Goal: Transaction & Acquisition: Purchase product/service

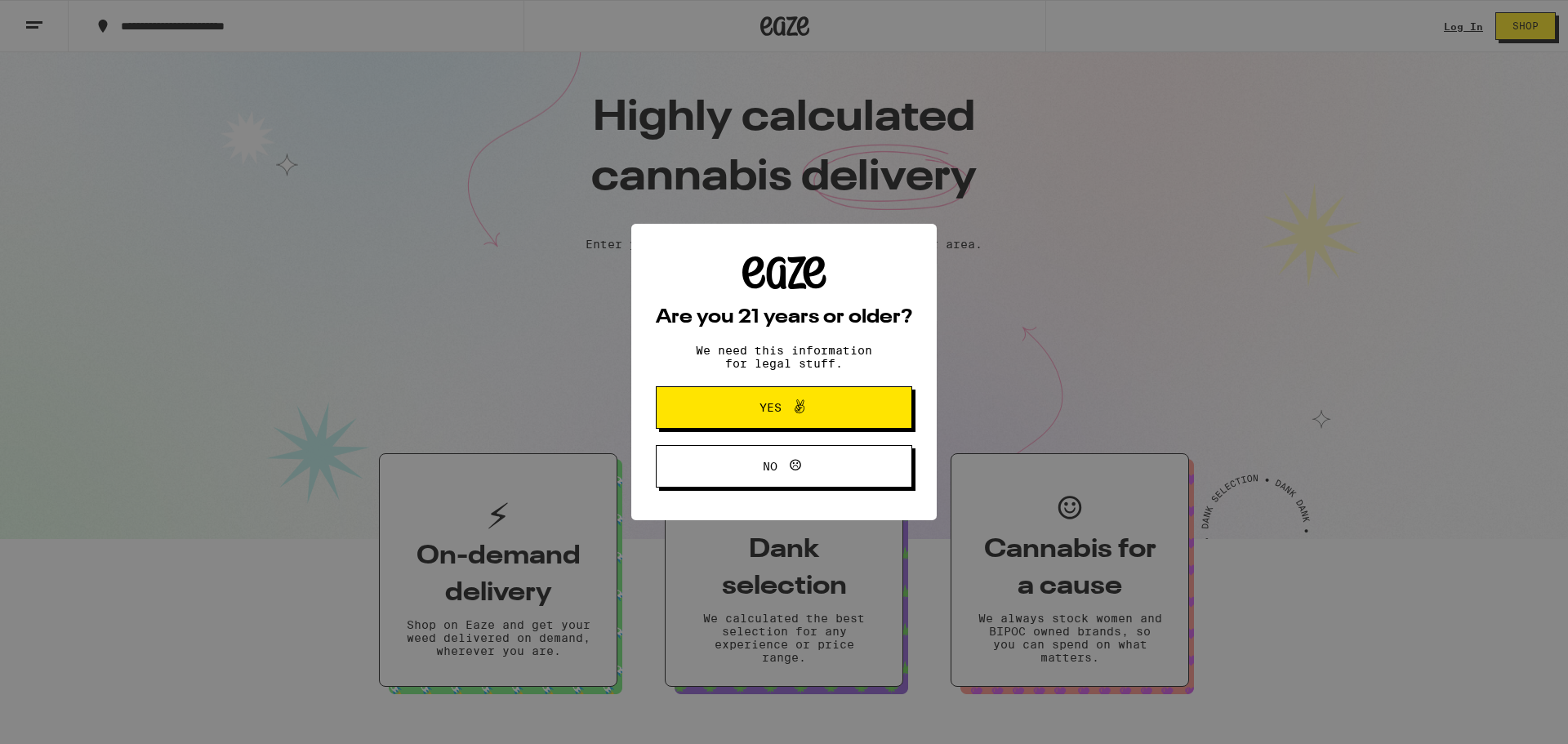
click at [699, 415] on button "Yes" at bounding box center [784, 407] width 256 height 43
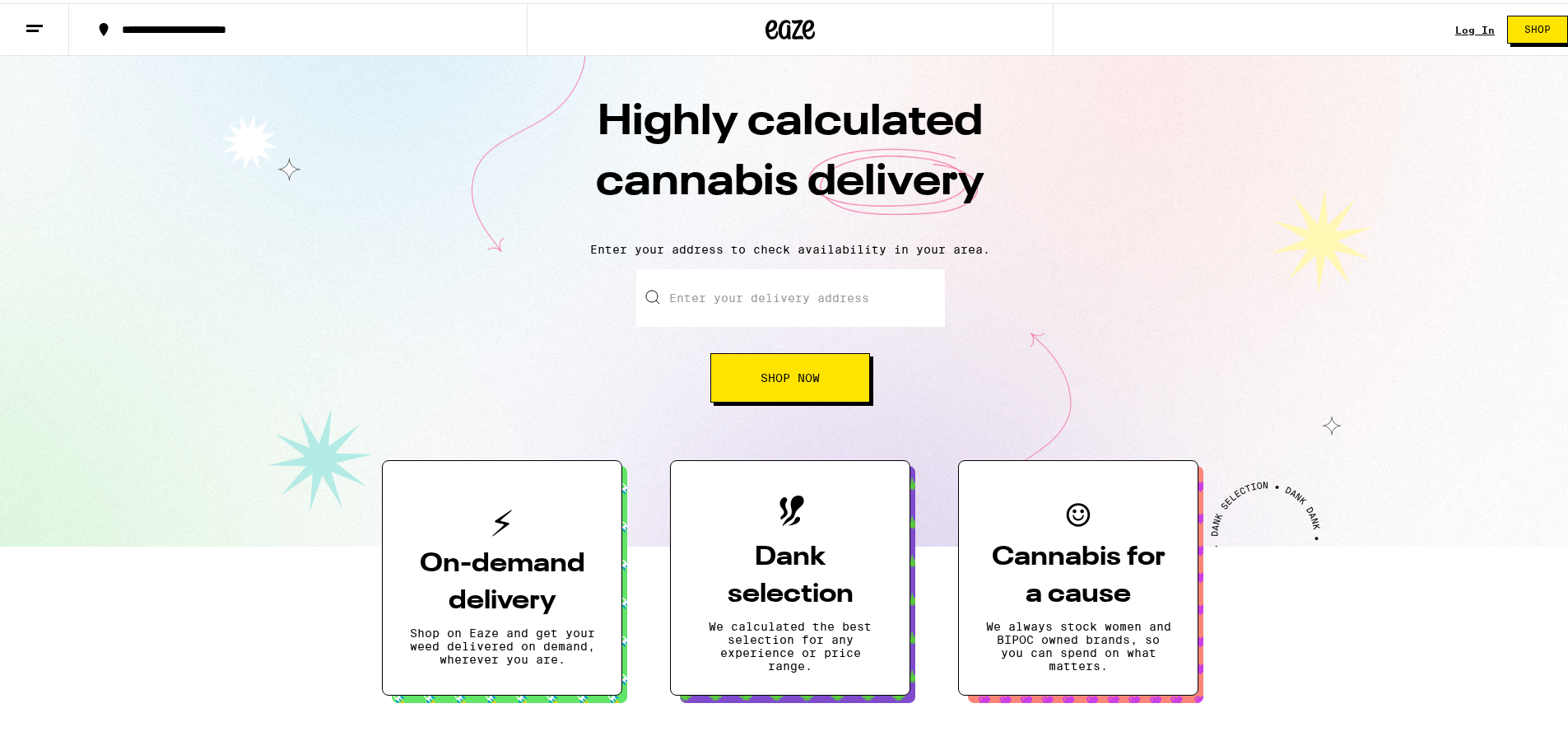
click at [1469, 28] on link "Log In" at bounding box center [1475, 26] width 39 height 10
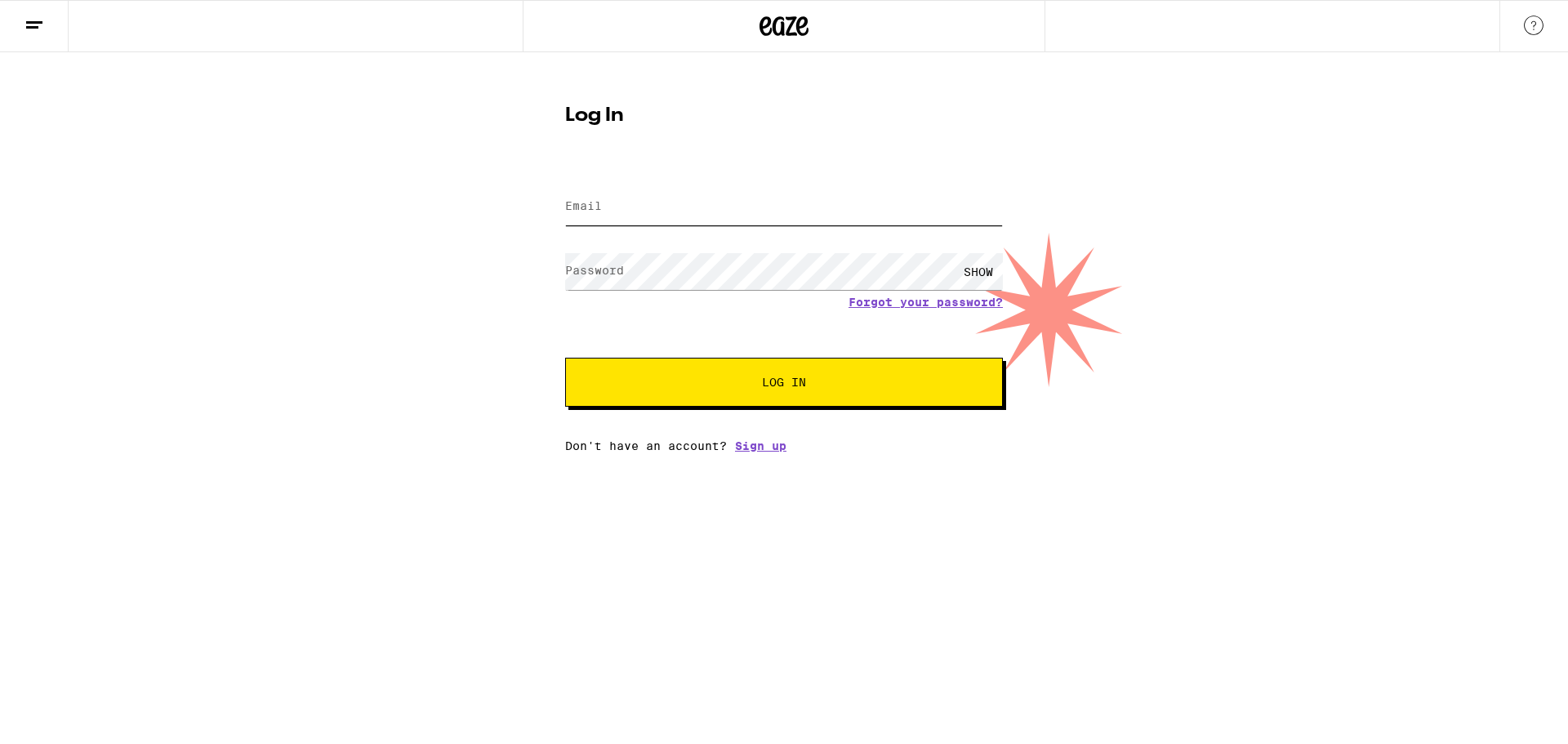
click at [778, 192] on input "Email" at bounding box center [784, 207] width 438 height 37
type input "[EMAIL_ADDRESS][DOMAIN_NAME]"
click at [565, 358] on button "Log In" at bounding box center [784, 382] width 438 height 49
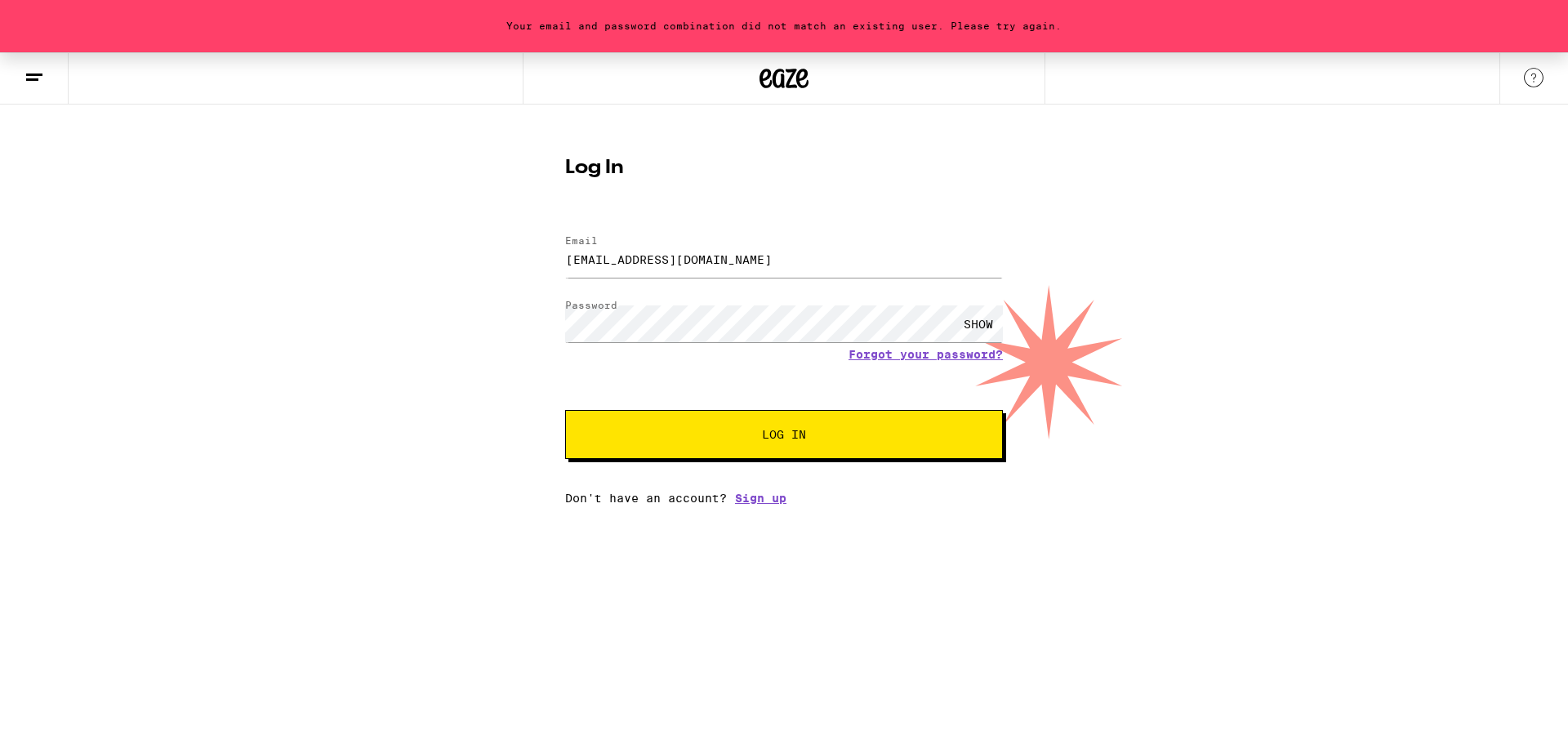
click at [981, 323] on div "SHOW" at bounding box center [978, 324] width 49 height 37
click at [565, 410] on button "Log In" at bounding box center [784, 434] width 438 height 49
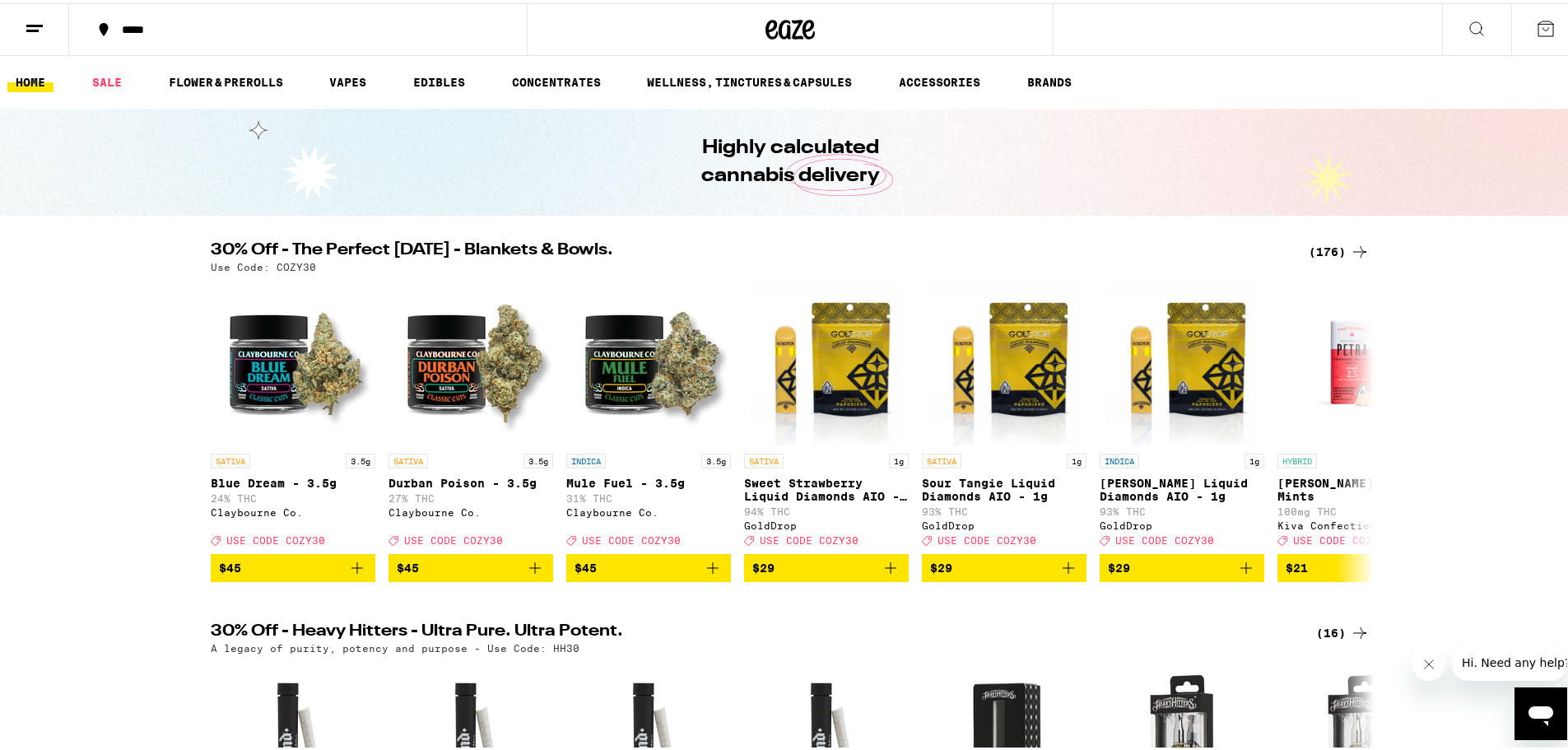
click at [358, 90] on ul "HOME SALE FLOWER & PREROLLS VAPES EDIBLES CONCENTRATES WELLNESS, TINCTURES & CA…" at bounding box center [790, 78] width 1581 height 52
click at [351, 76] on link "VAPES" at bounding box center [347, 78] width 53 height 20
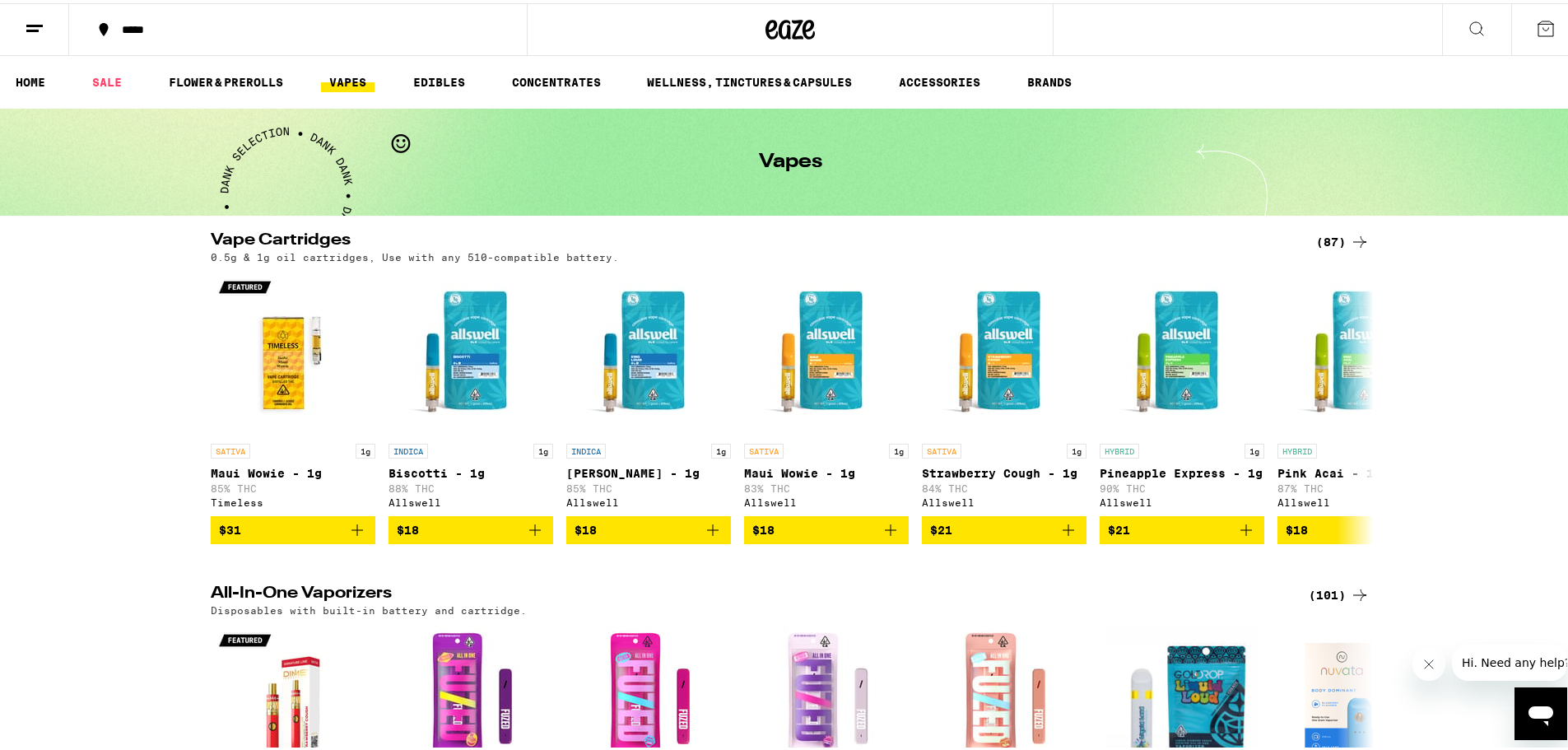
click at [1451, 14] on button at bounding box center [1477, 27] width 69 height 52
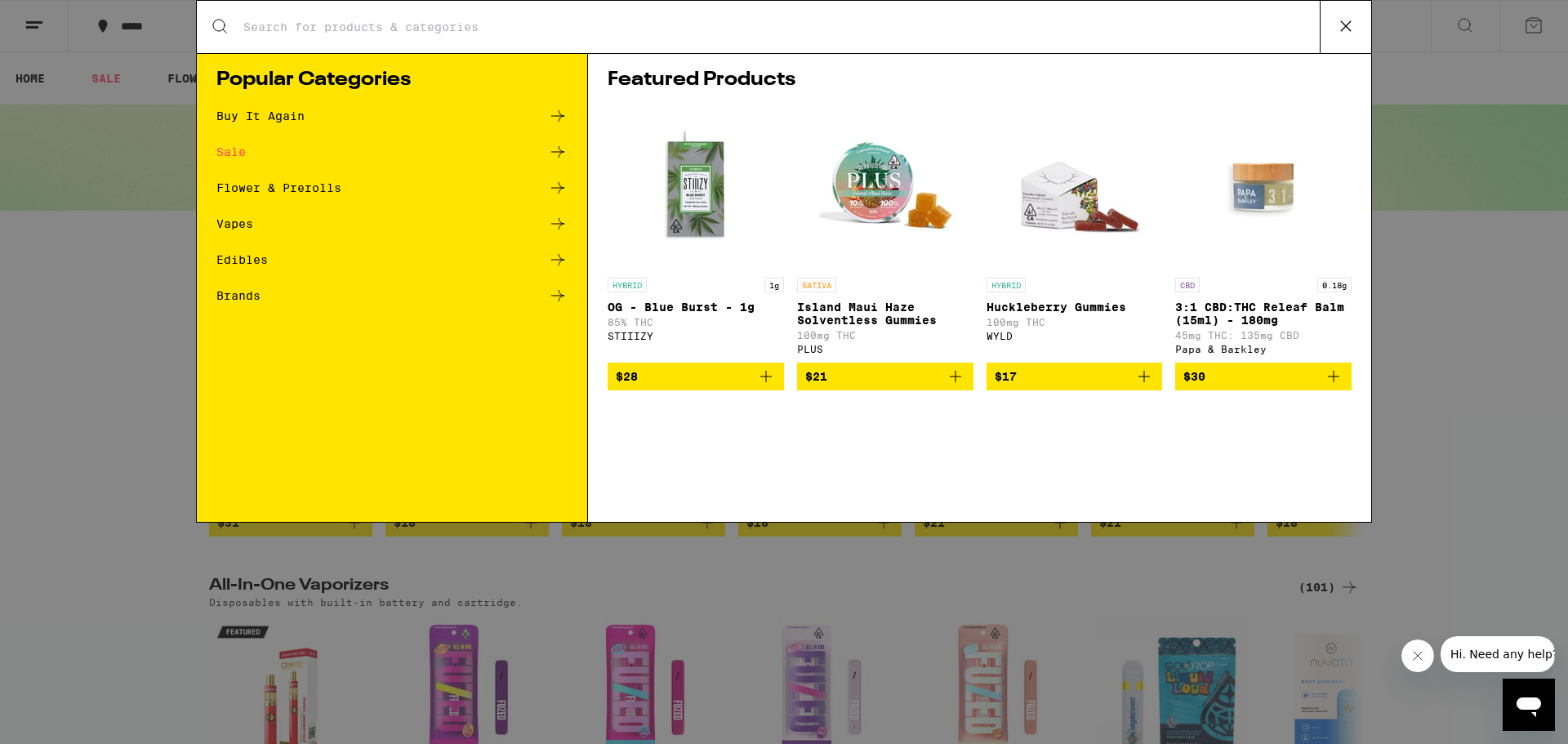
click at [505, 213] on ul "Buy It Again Sale Flower & Prerolls Vapes Edibles Brands" at bounding box center [392, 214] width 352 height 216
click at [241, 224] on div "Vapes" at bounding box center [235, 224] width 37 height 11
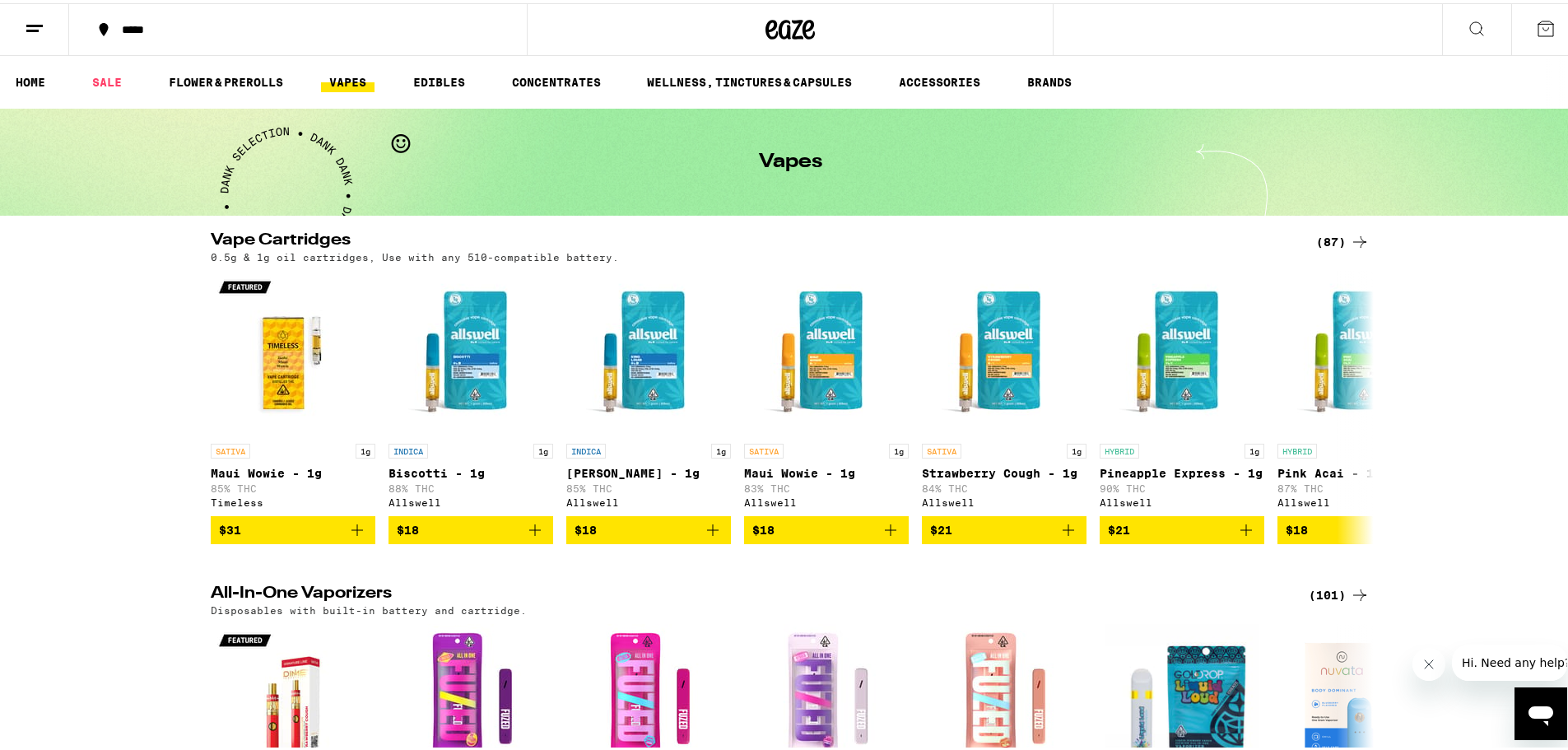
click at [1442, 10] on button at bounding box center [1477, 27] width 69 height 52
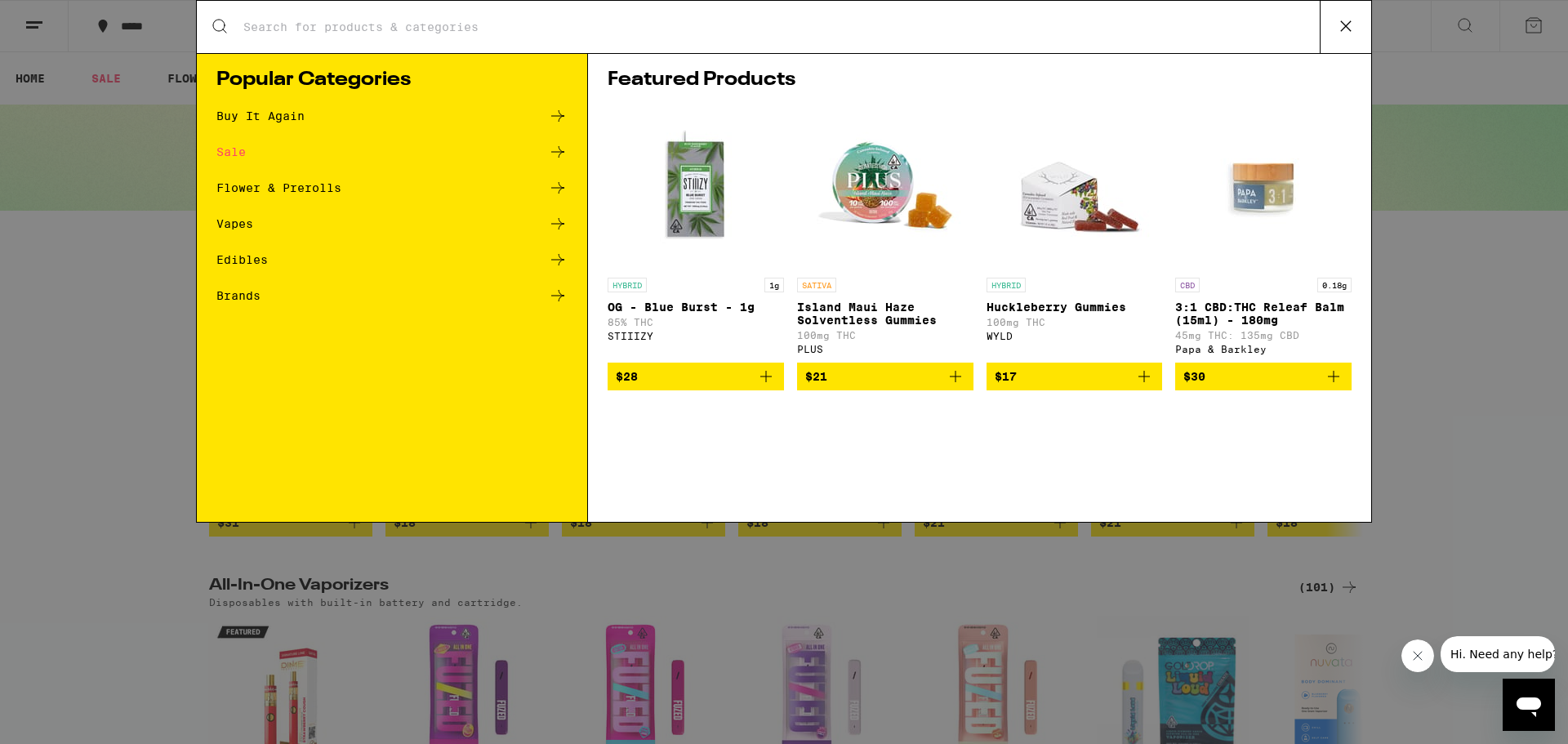
type input "m"
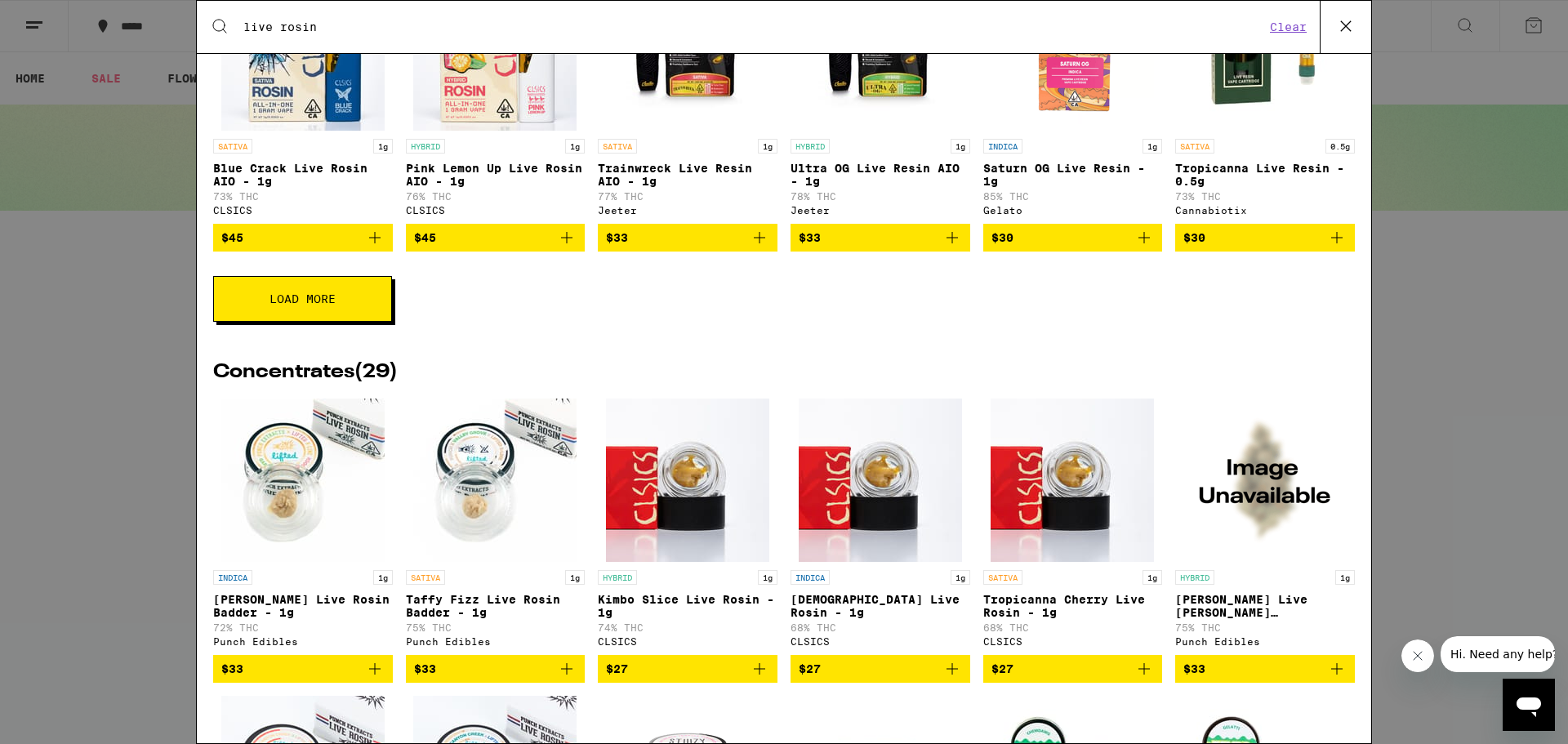
scroll to position [653, 0]
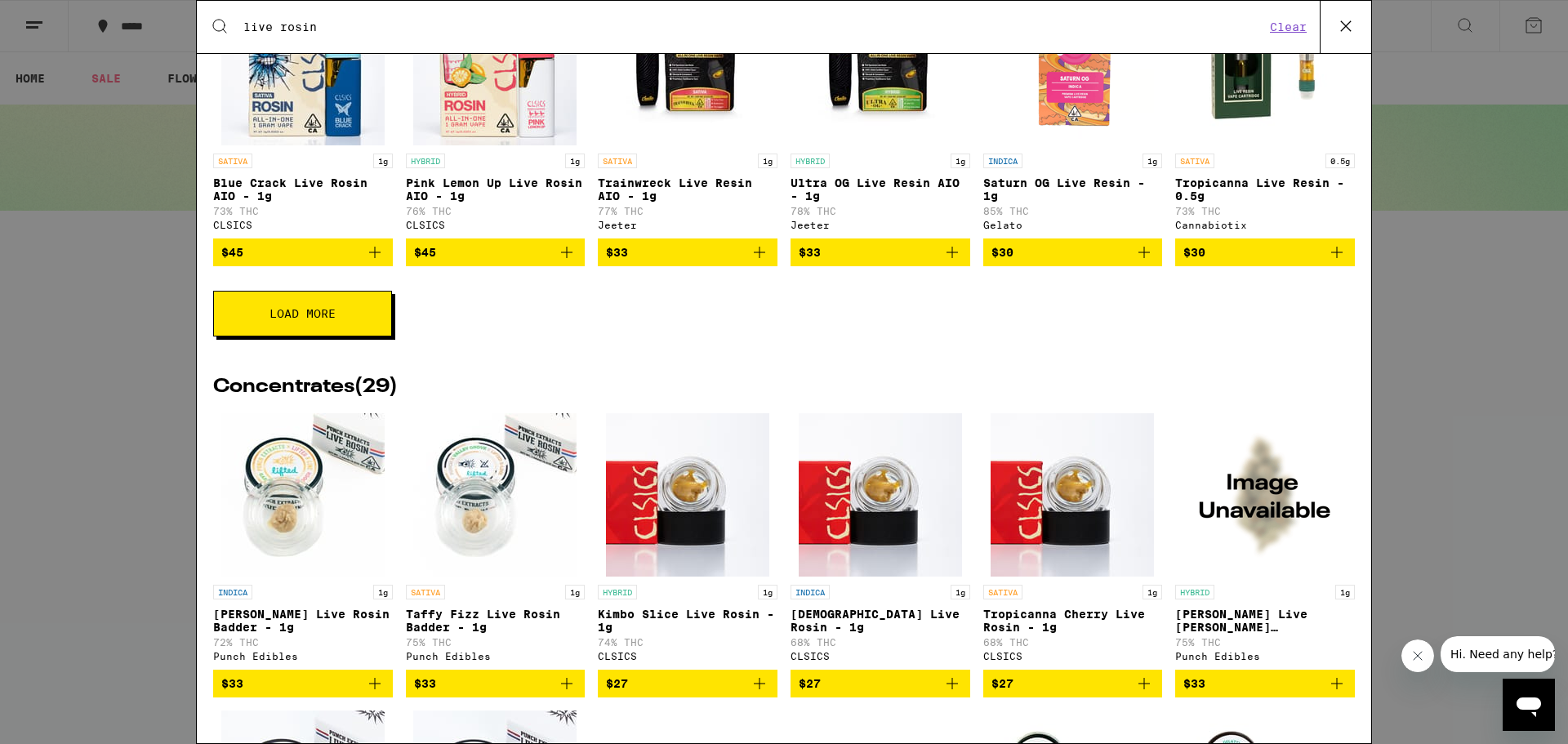
type input "live rosin"
click at [248, 329] on button "Load More" at bounding box center [302, 313] width 179 height 45
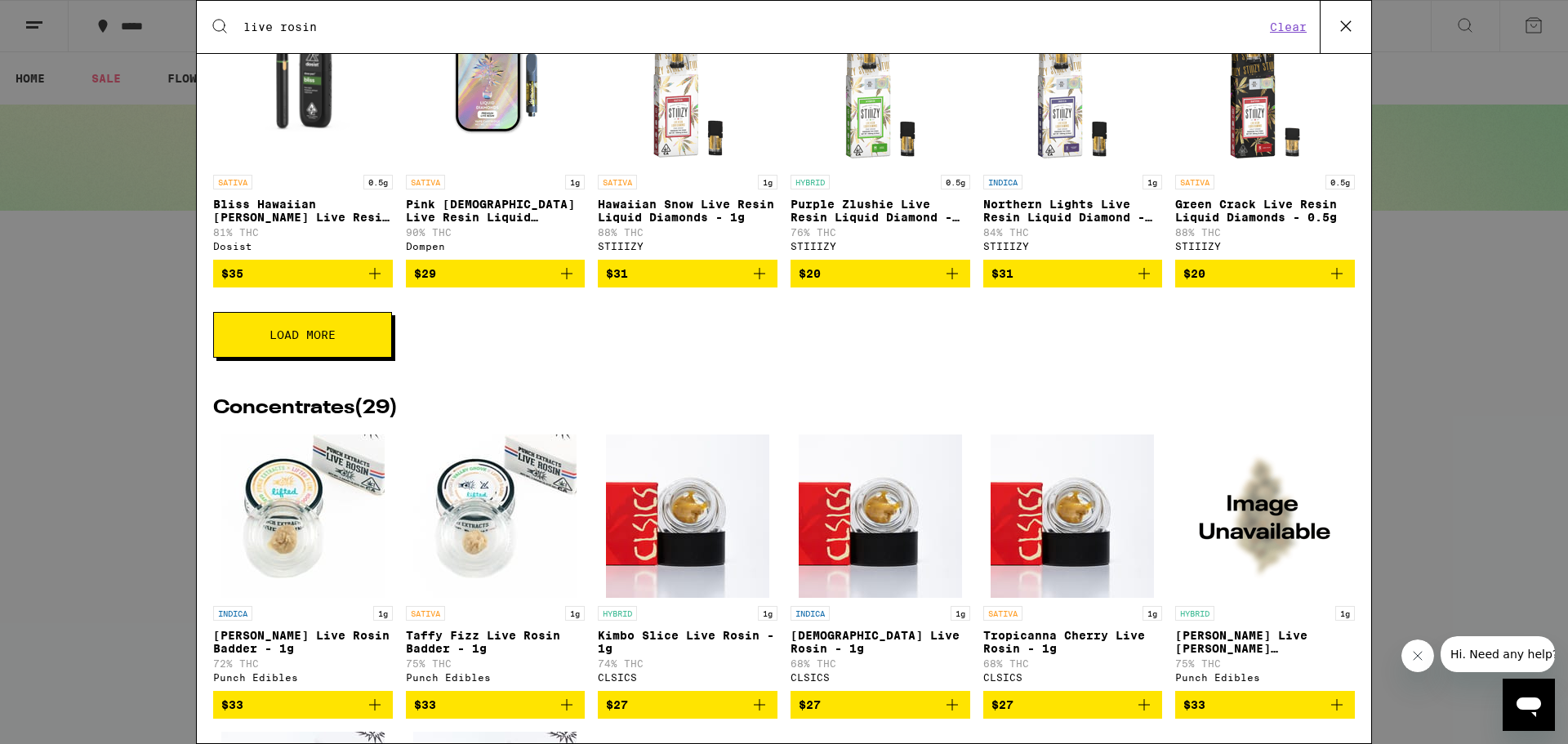
scroll to position [1225, 0]
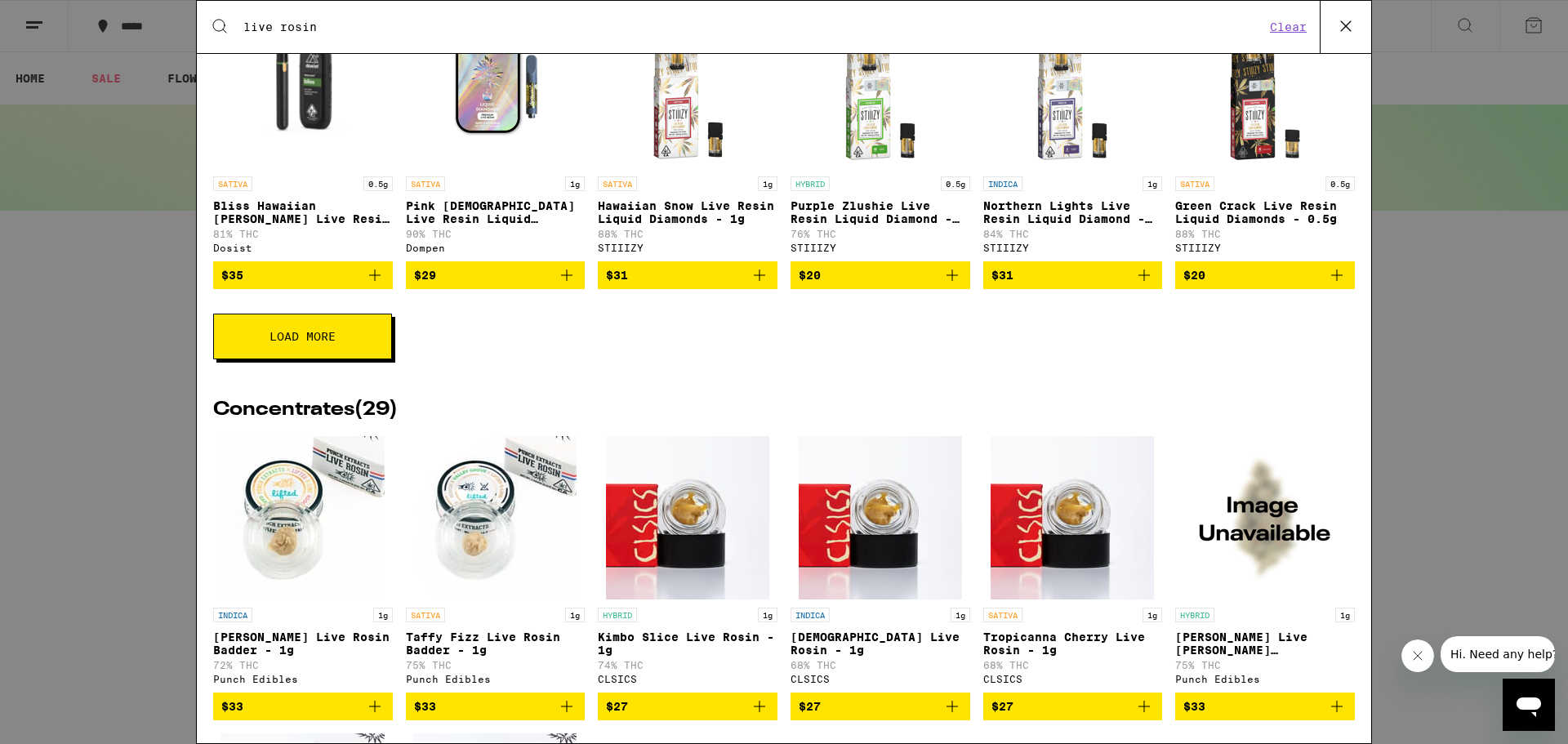
click at [327, 342] on span "Load More" at bounding box center [302, 336] width 66 height 11
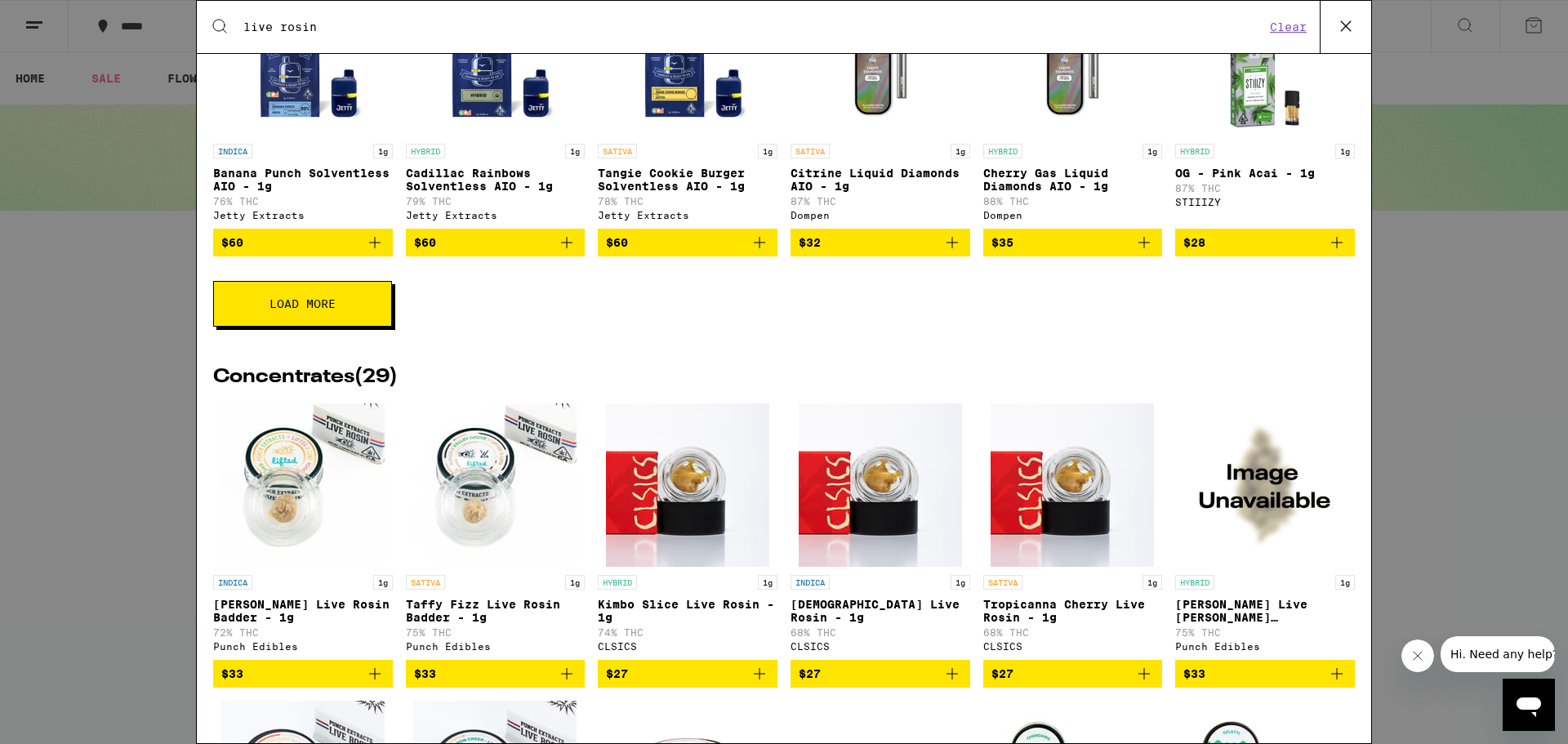
scroll to position [1905, 0]
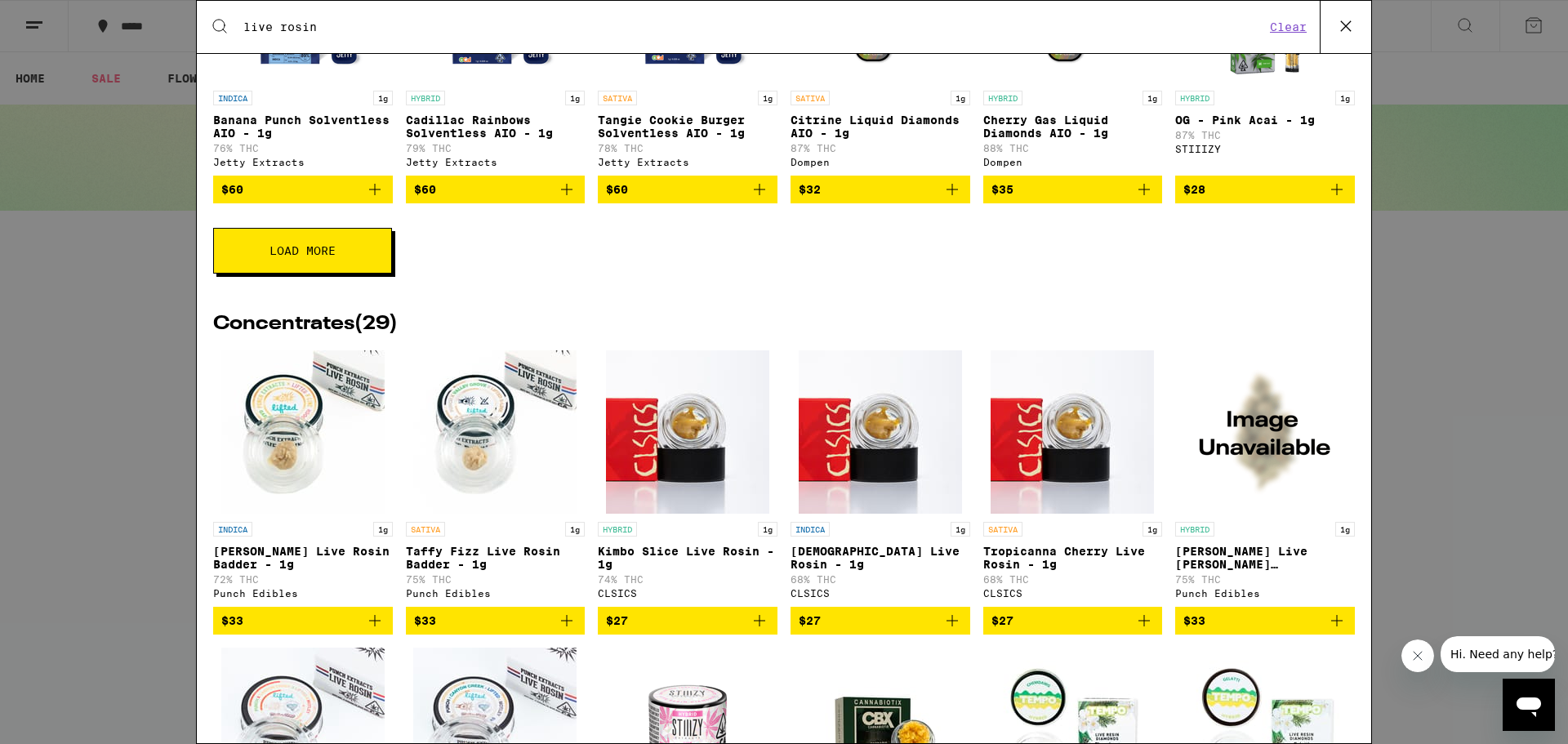
click at [256, 274] on button "Load More" at bounding box center [302, 250] width 179 height 45
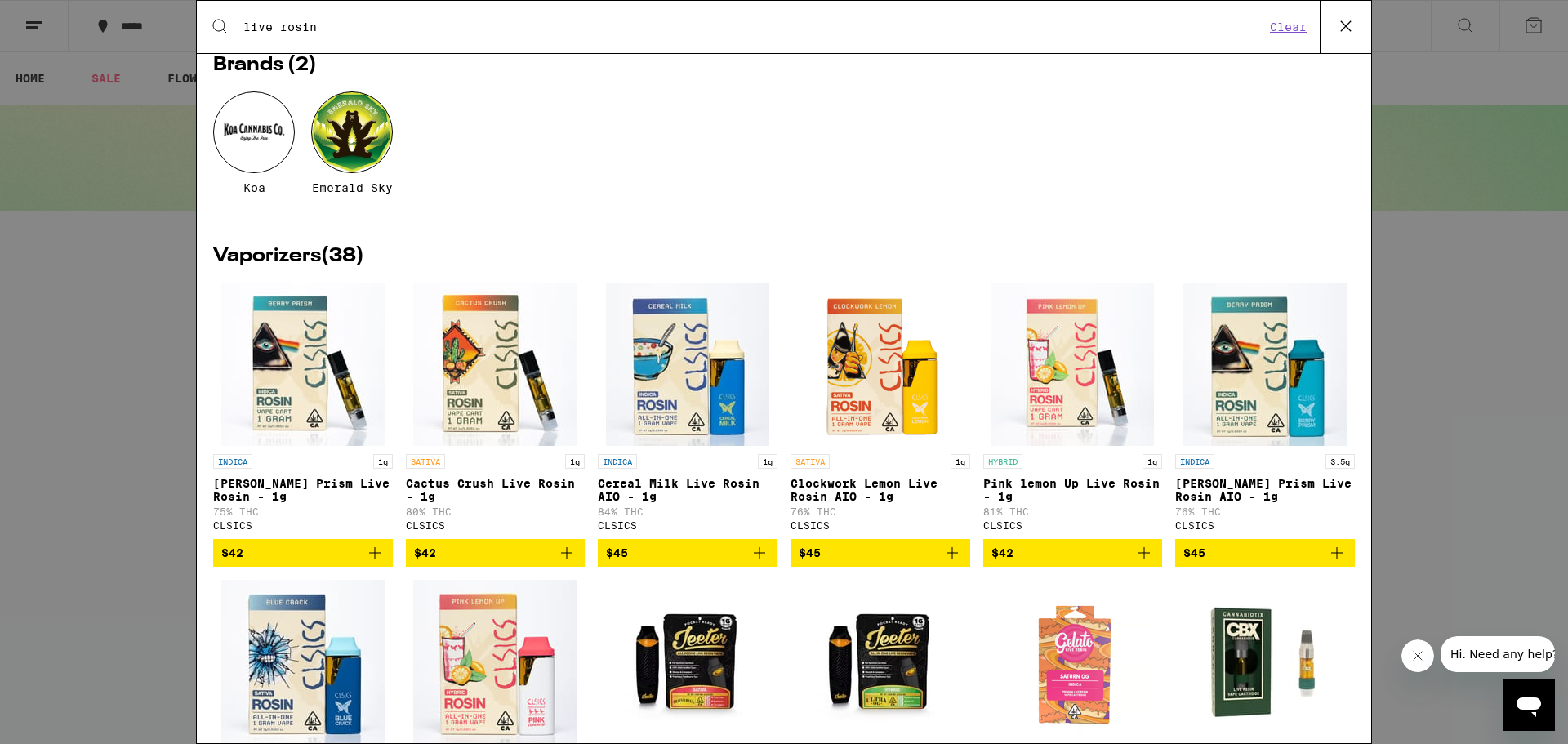
scroll to position [55, 0]
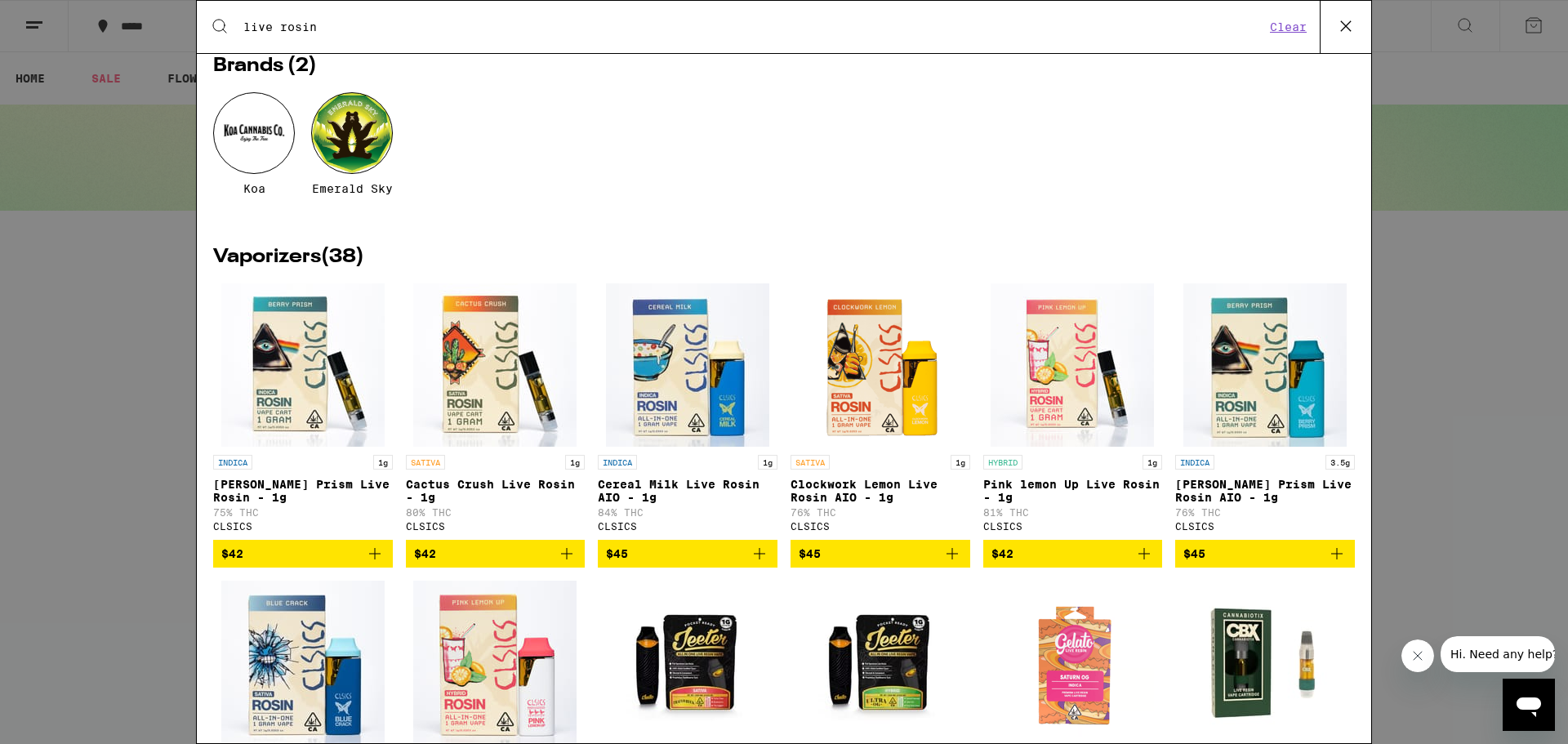
click at [819, 493] on p "Clockwork Lemon Live Rosin AIO - 1g" at bounding box center [880, 490] width 179 height 26
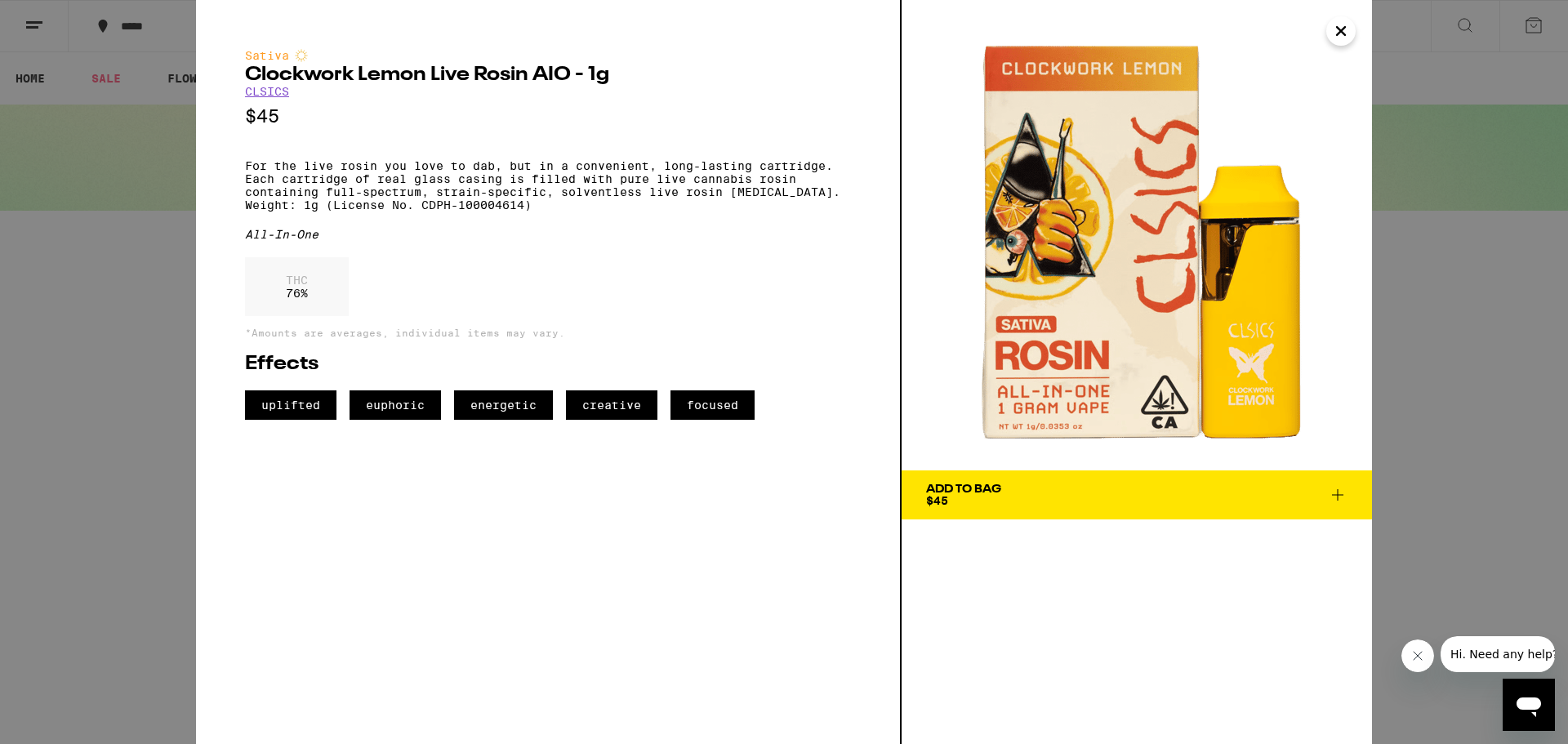
click at [1327, 497] on icon at bounding box center [1337, 494] width 19 height 19
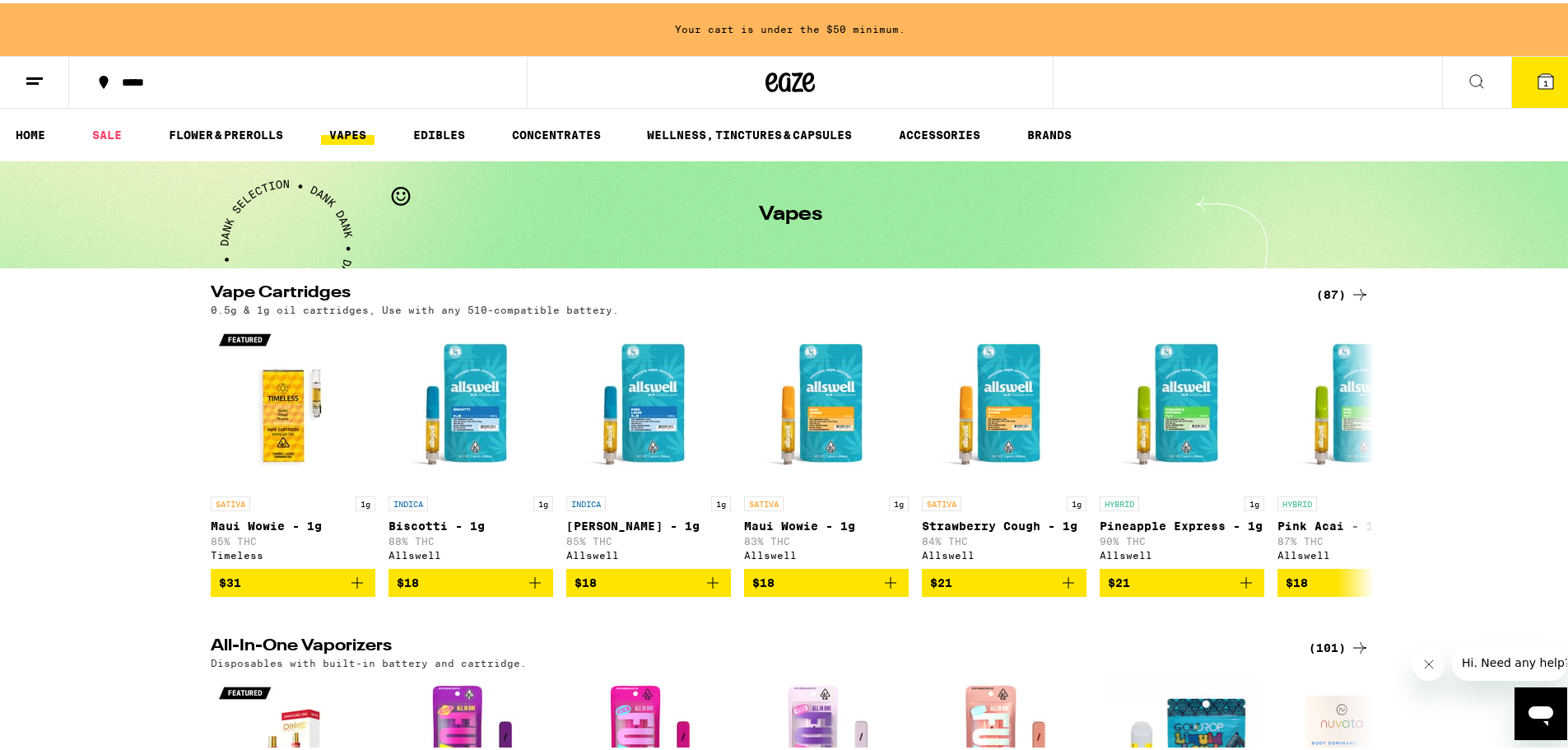
click at [1541, 90] on button "1" at bounding box center [1546, 78] width 69 height 51
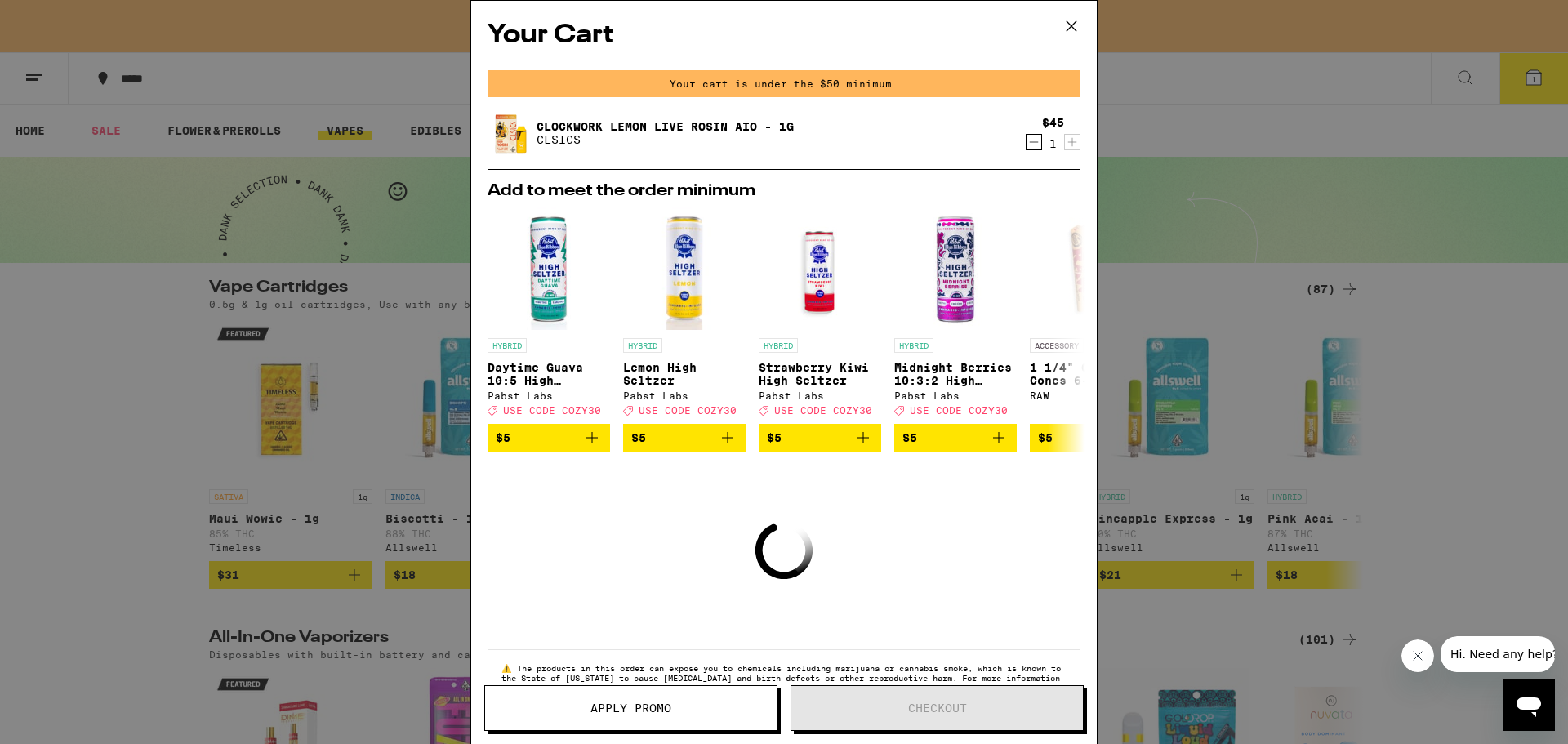
scroll to position [53, 0]
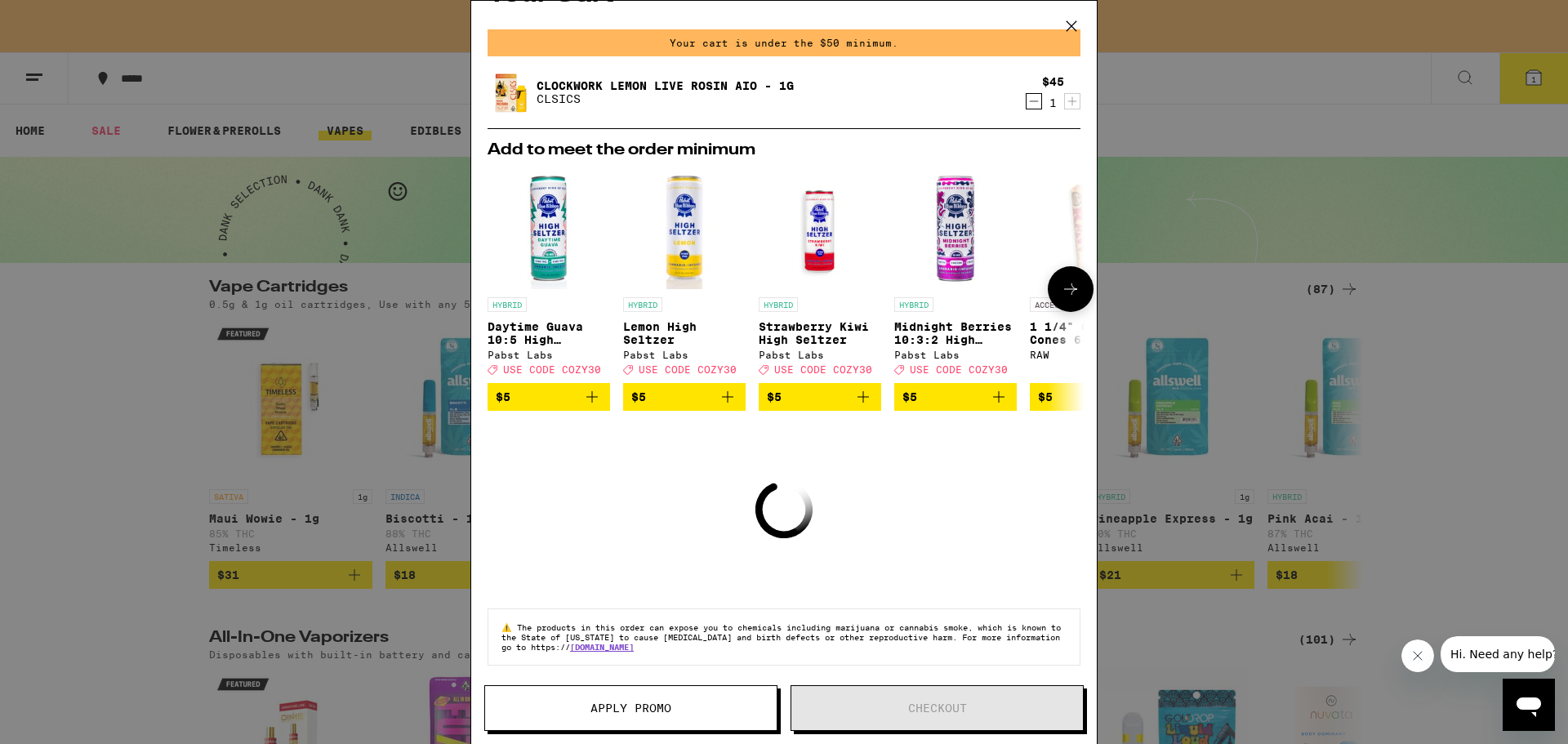
click at [1064, 283] on icon at bounding box center [1070, 289] width 13 height 11
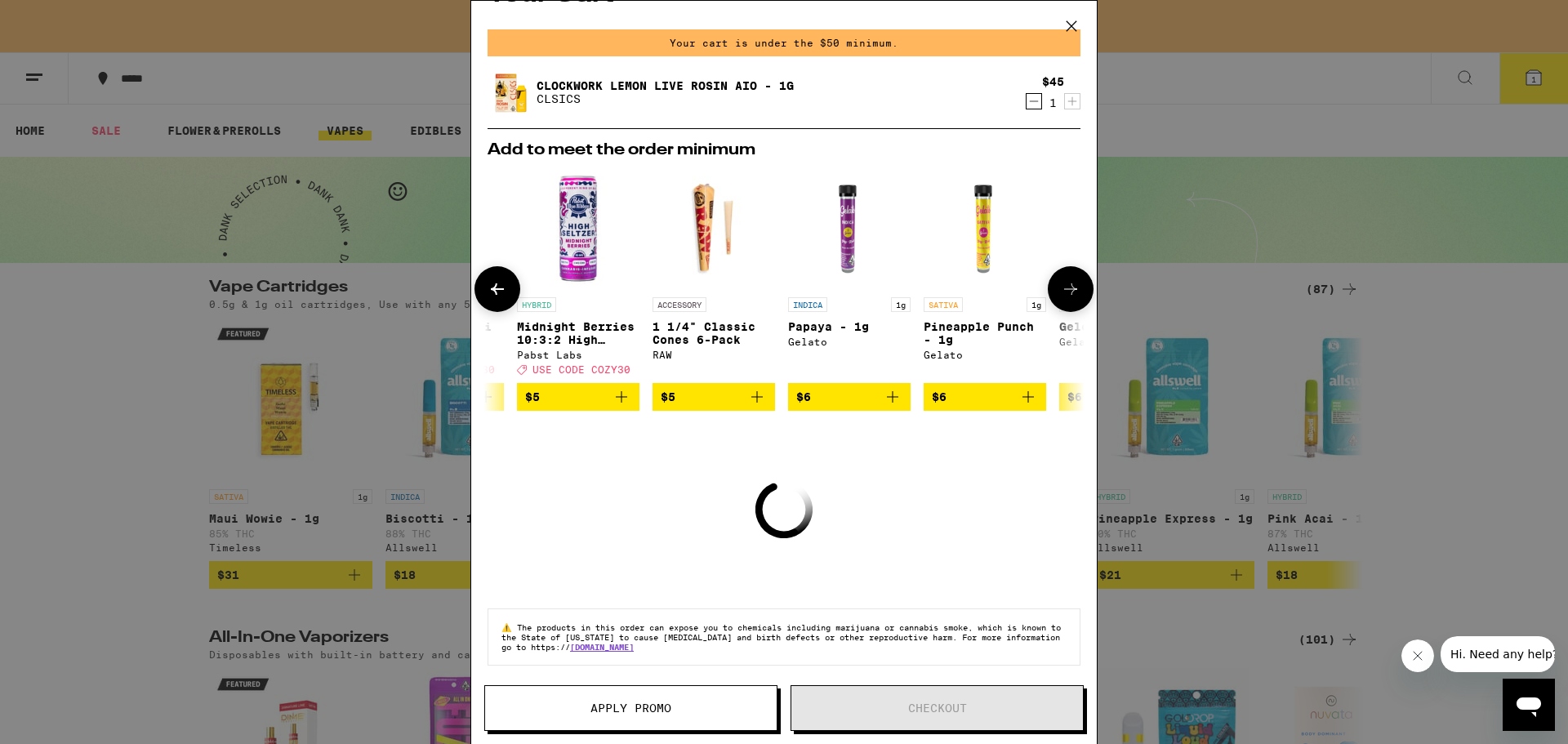
scroll to position [0, 402]
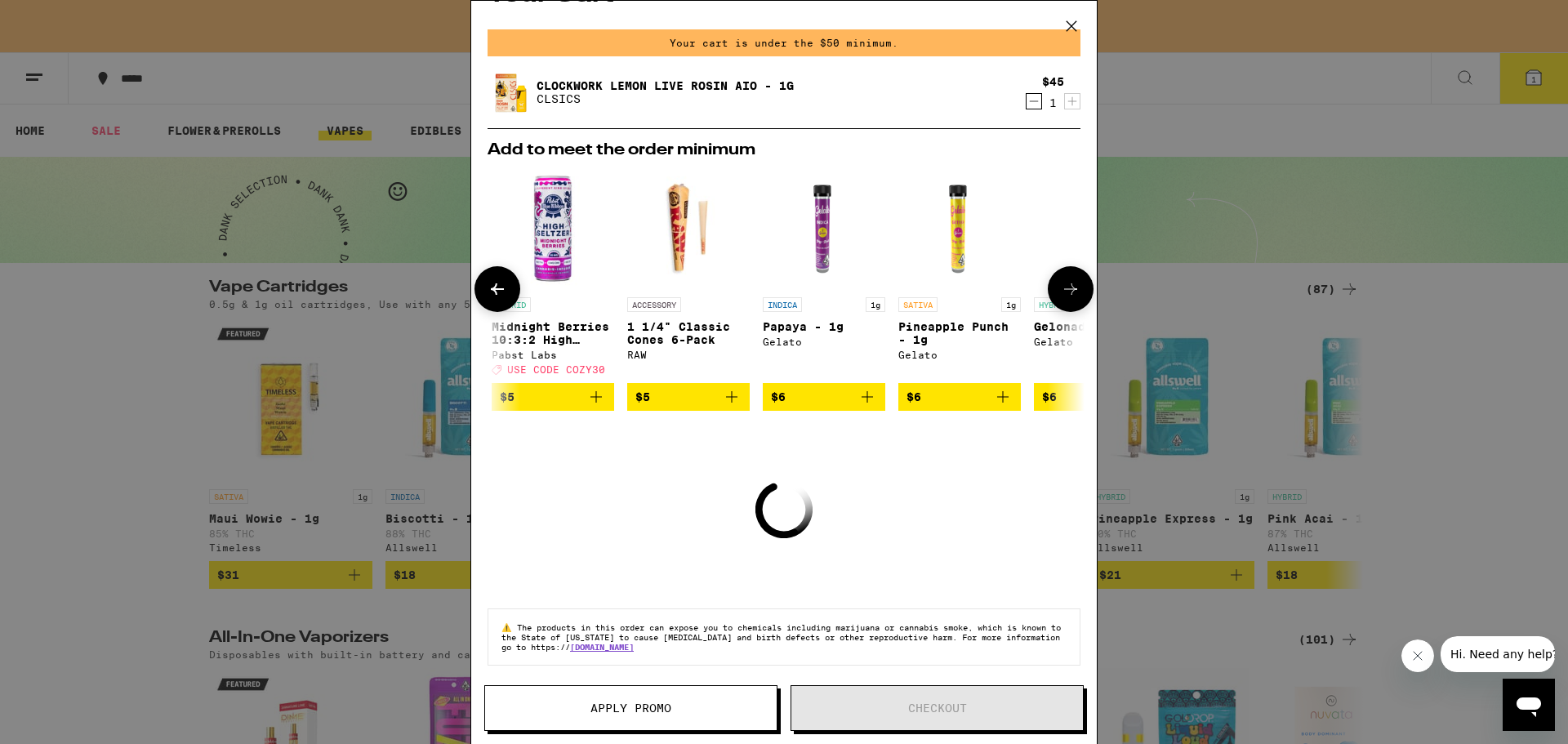
click at [1009, 396] on icon "Add to bag" at bounding box center [1002, 396] width 19 height 19
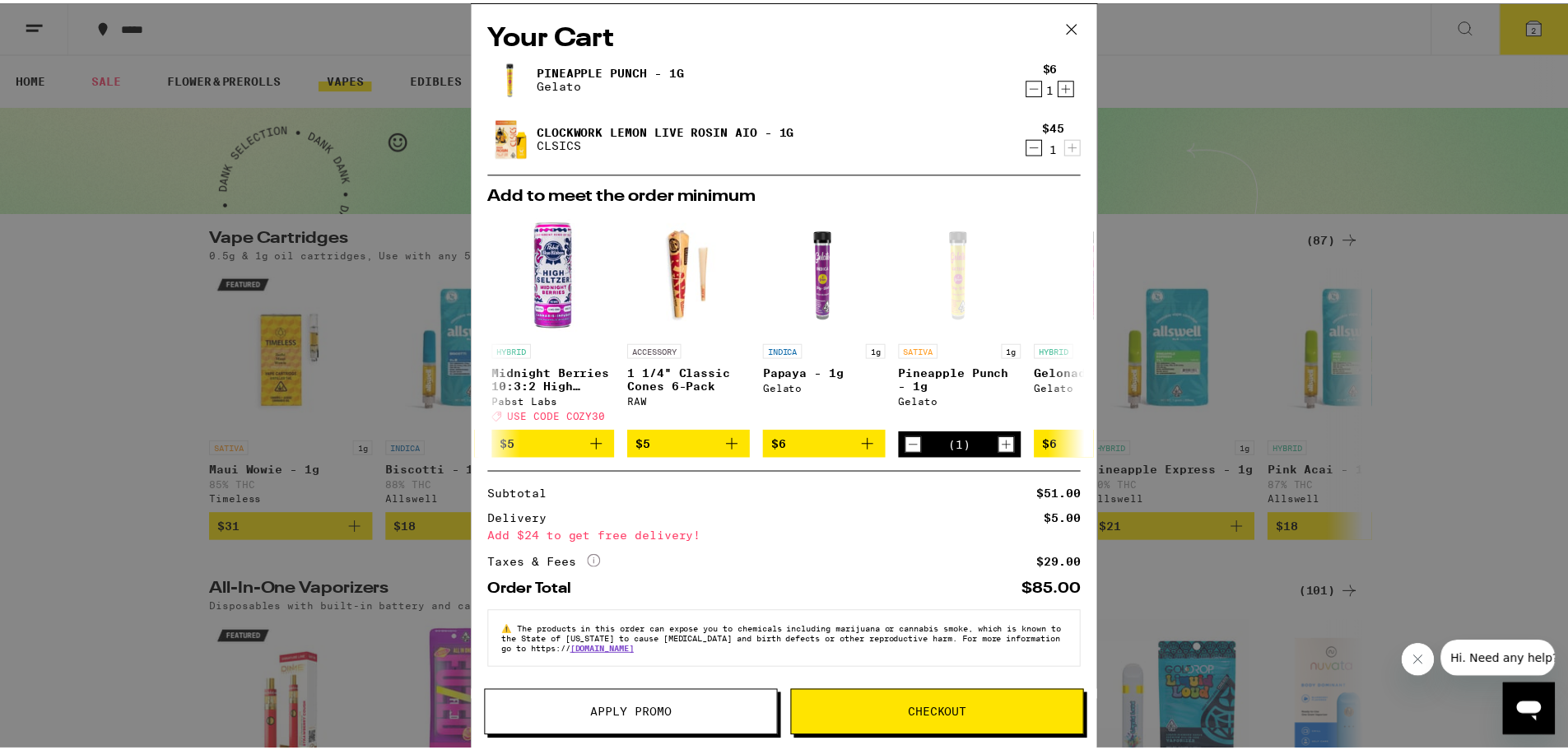
scroll to position [10, 0]
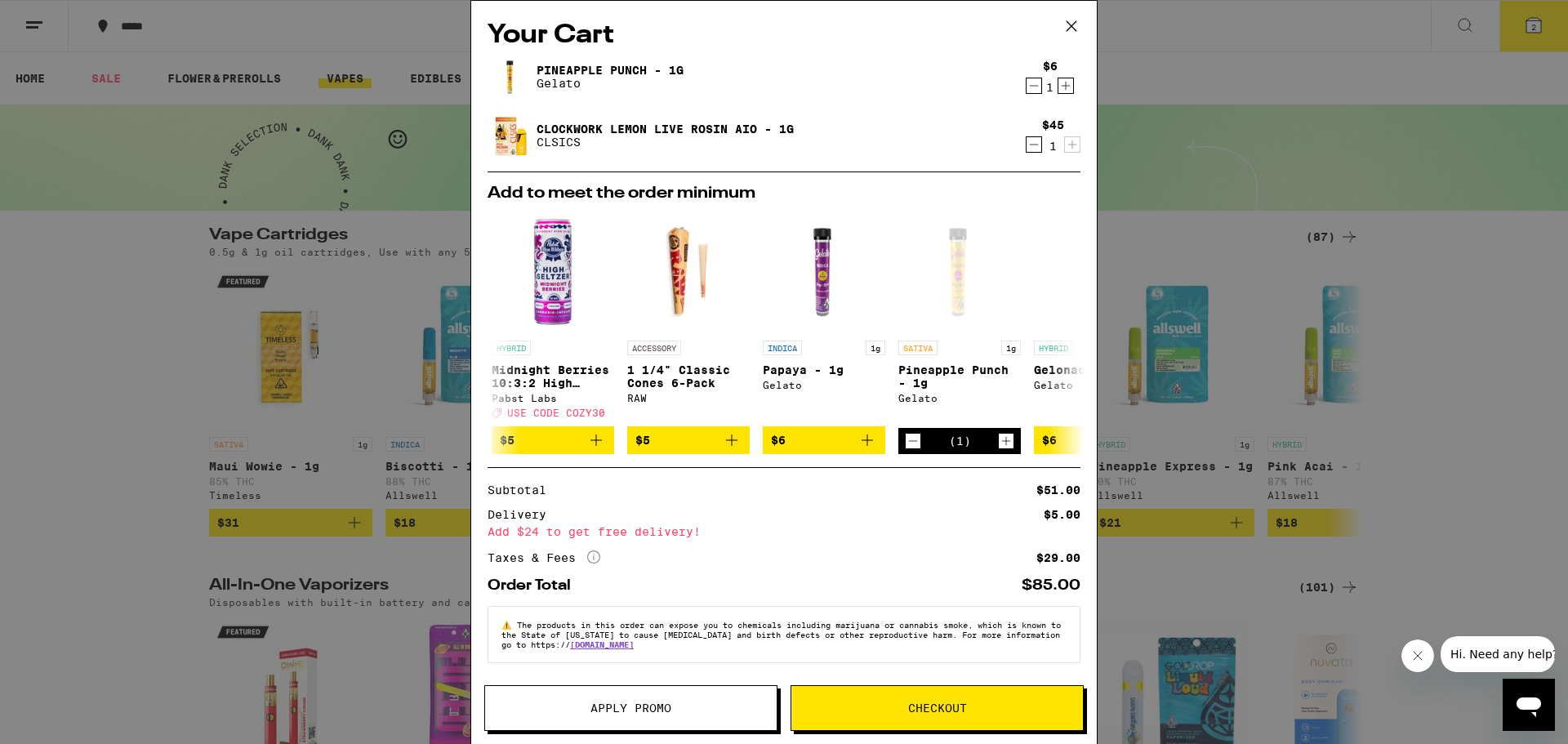
click at [1071, 25] on icon at bounding box center [1071, 26] width 24 height 24
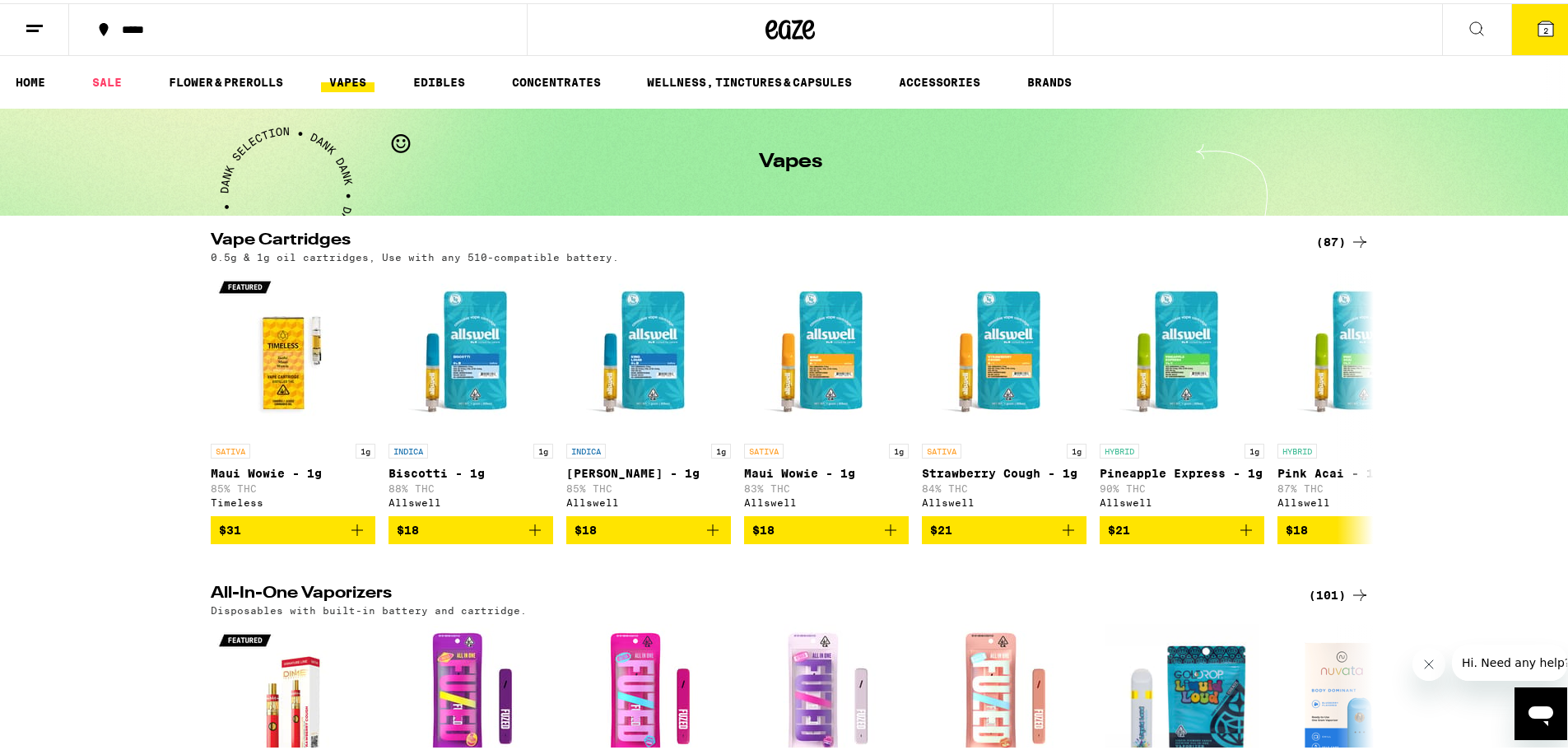
click at [1539, 33] on icon at bounding box center [1547, 25] width 15 height 15
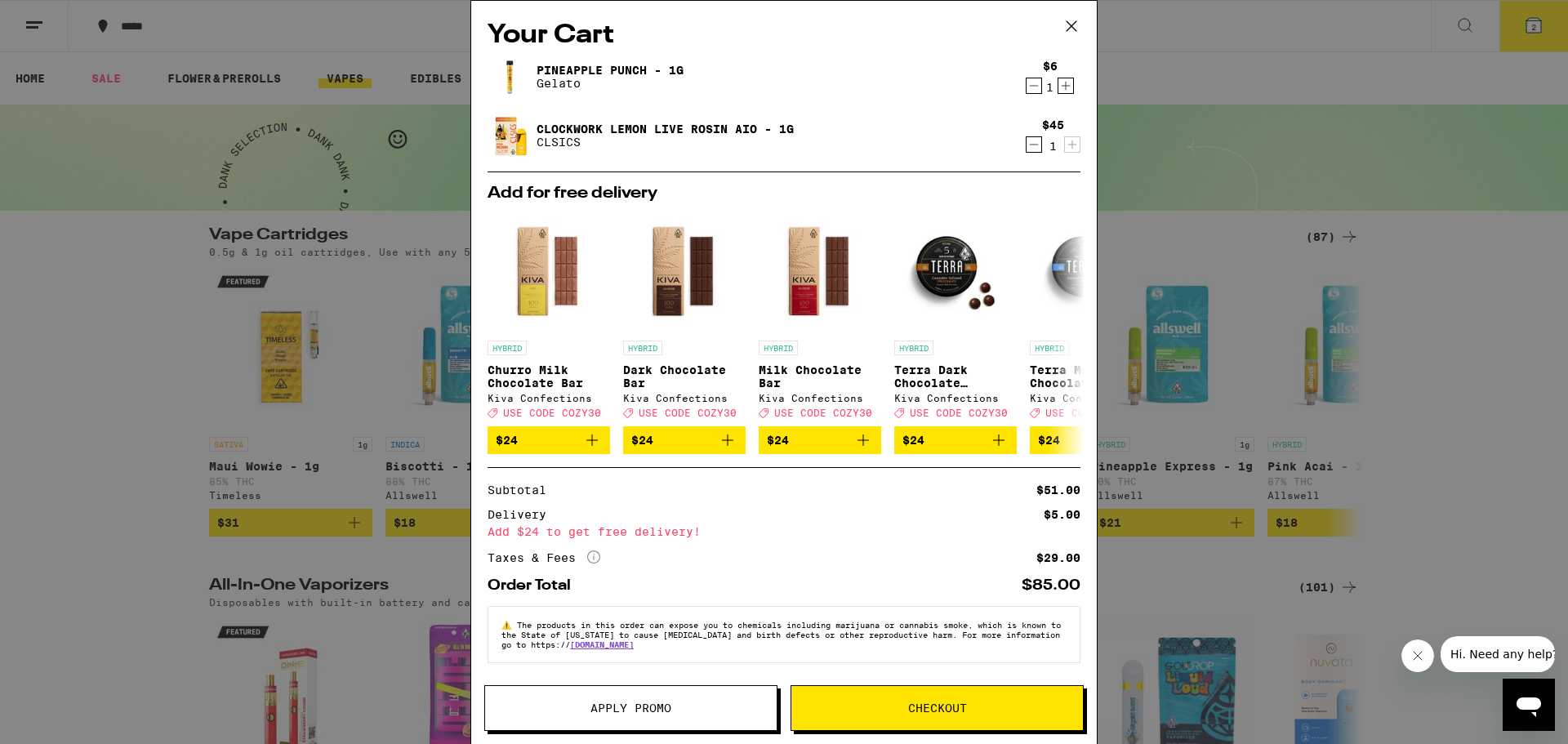
click at [559, 69] on link "Pineapple Punch - 1g" at bounding box center [610, 70] width 147 height 13
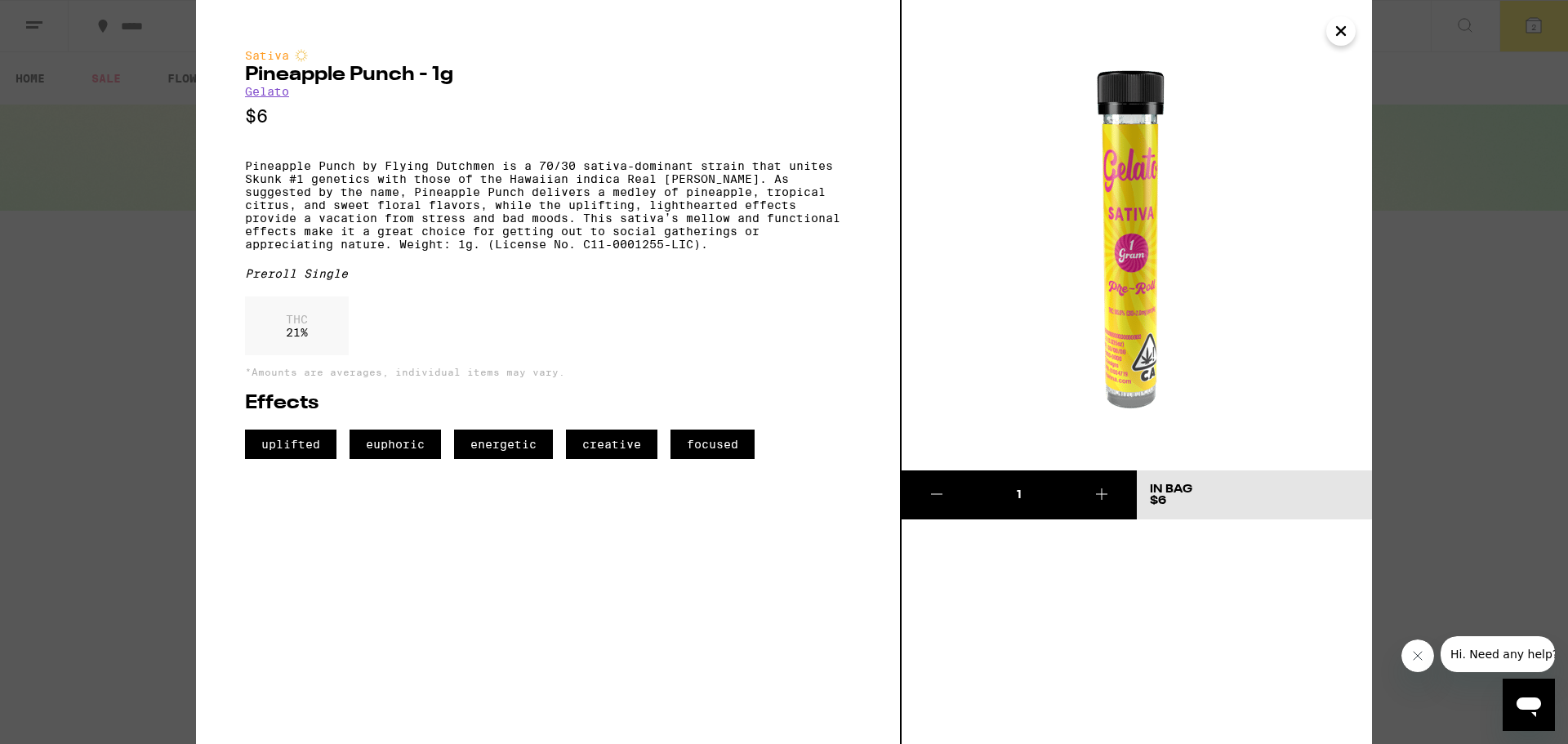
click at [1338, 32] on icon "Close" at bounding box center [1340, 31] width 19 height 24
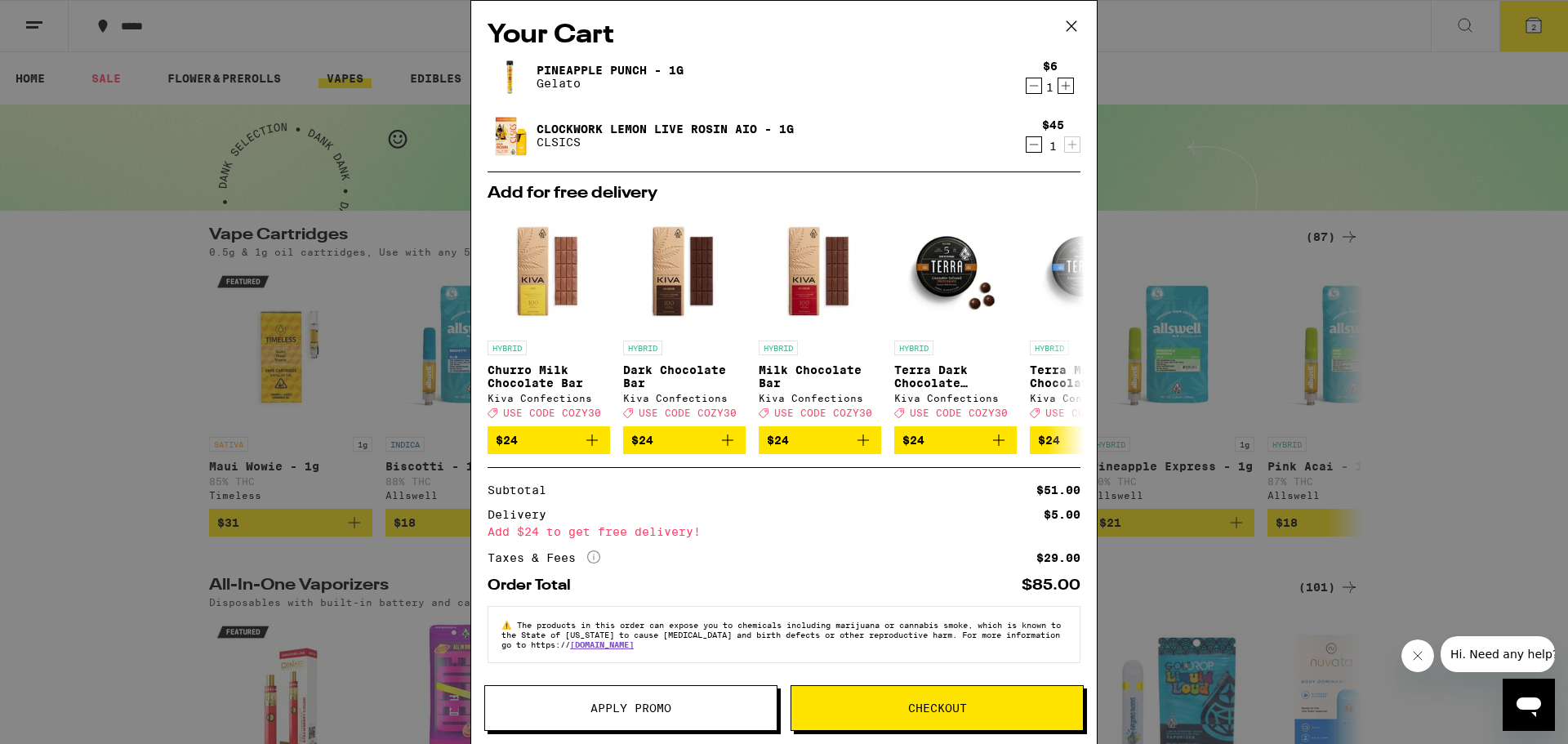
click at [1502, 32] on div "Your Cart Pineapple Punch - 1g Gelato $6 1 Clockwork Lemon Live Rosin AIO - 1g …" at bounding box center [784, 372] width 1568 height 744
